Goal: Navigation & Orientation: Go to known website

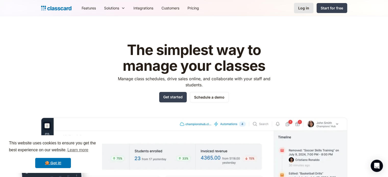
click at [304, 8] on div "Log in" at bounding box center [303, 7] width 11 height 5
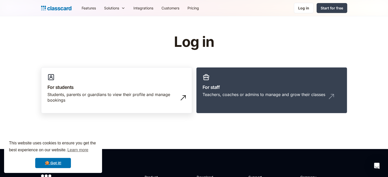
click at [140, 97] on div "Students, parents or guardians to view their profile and manage bookings" at bounding box center [111, 97] width 128 height 11
